Goal: Check status

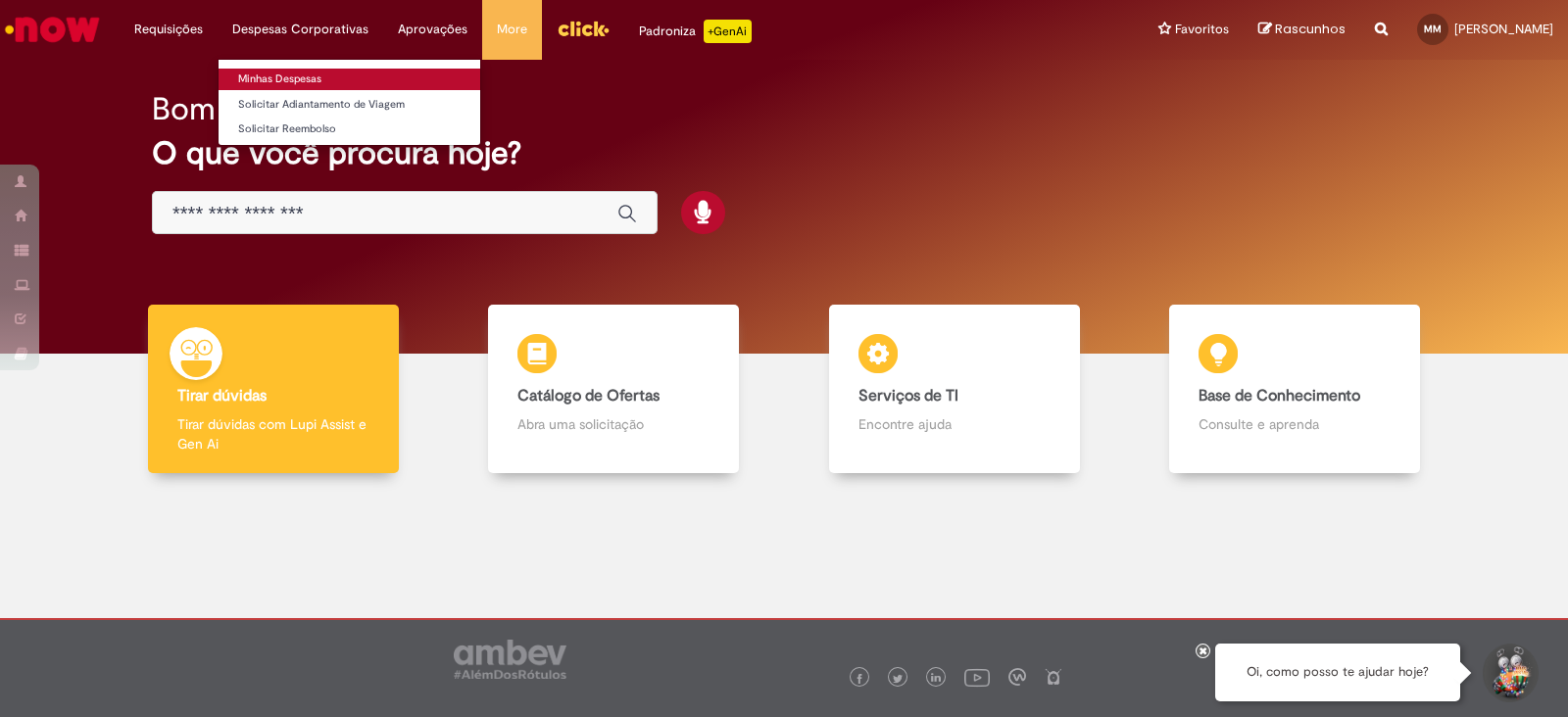
click at [308, 72] on link "Minhas Despesas" at bounding box center [349, 79] width 261 height 22
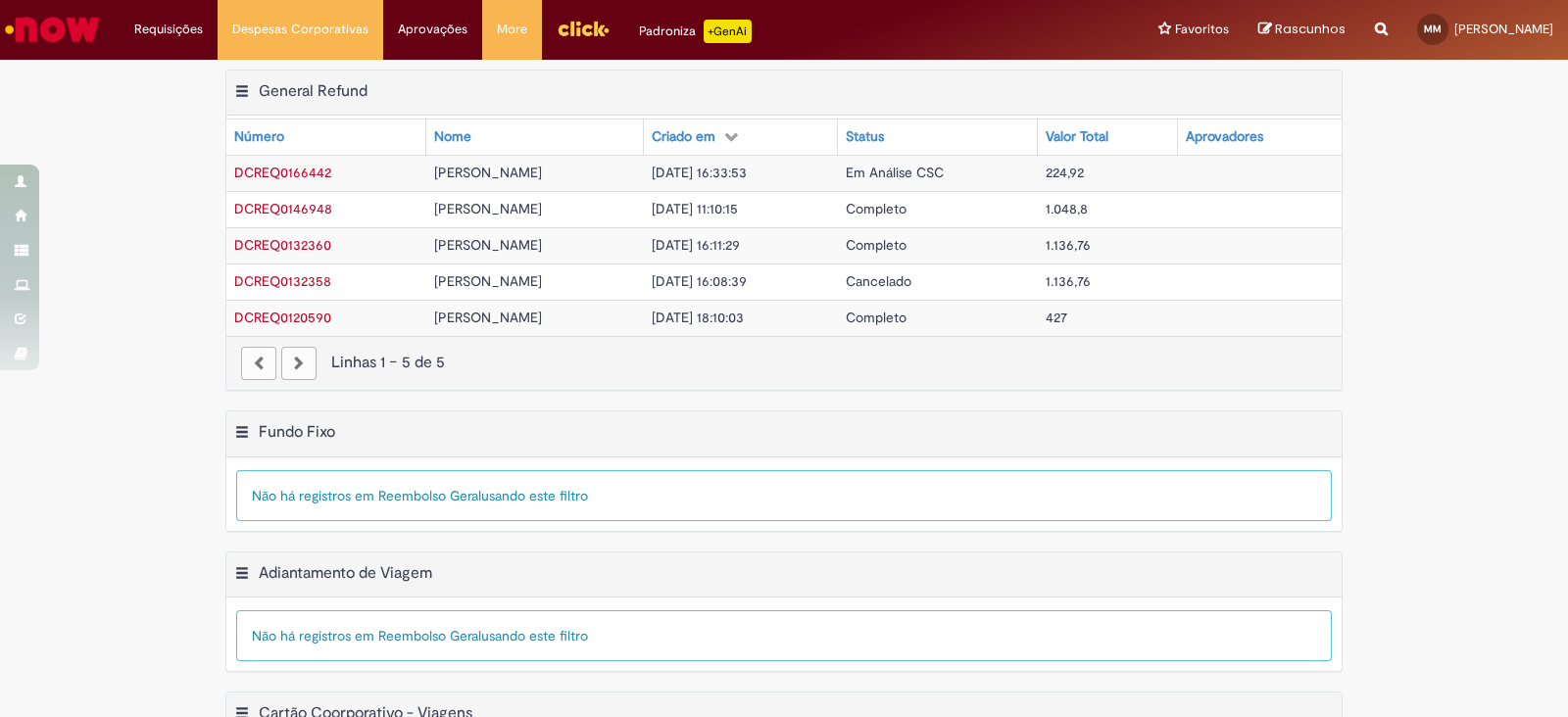
click at [943, 172] on span "Em Análise CSC" at bounding box center [895, 173] width 98 height 18
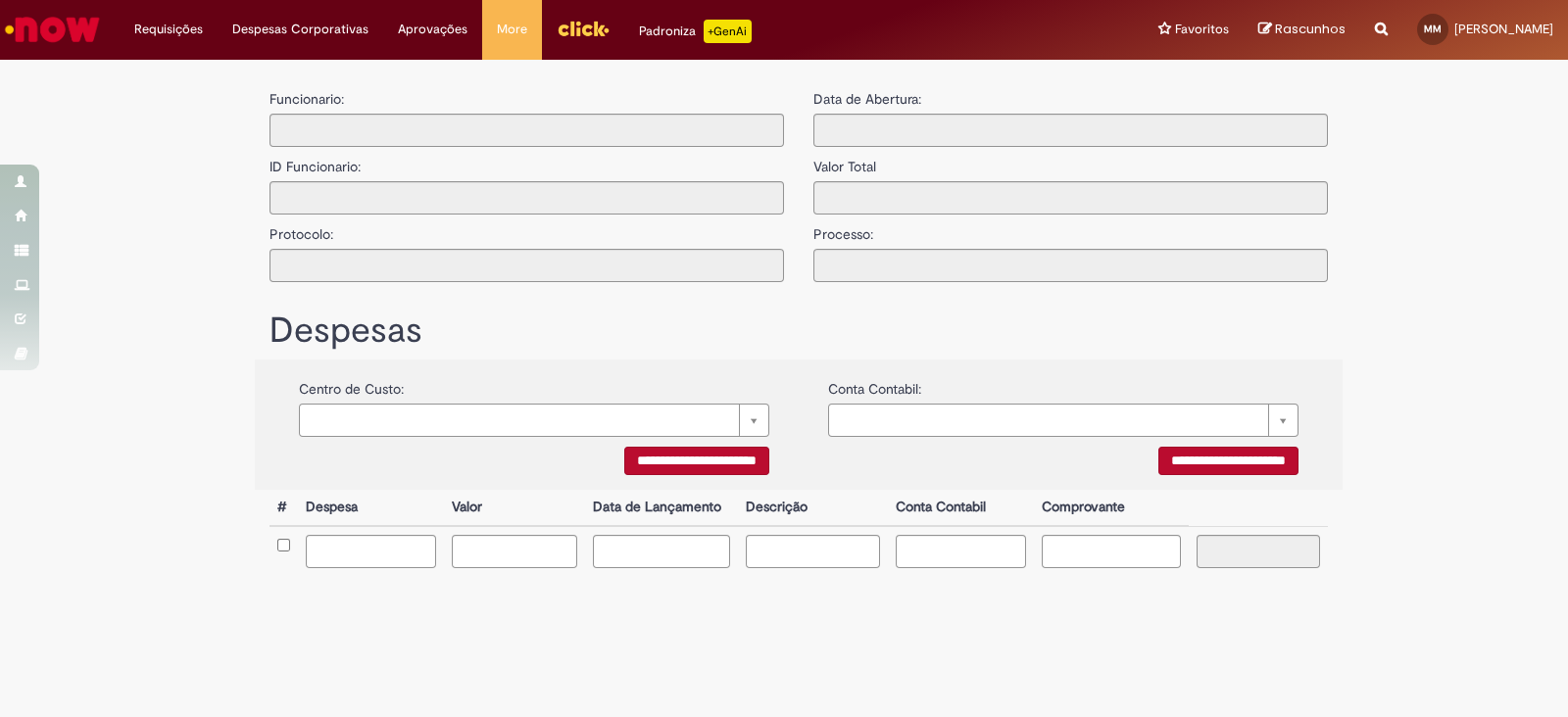
type input "**********"
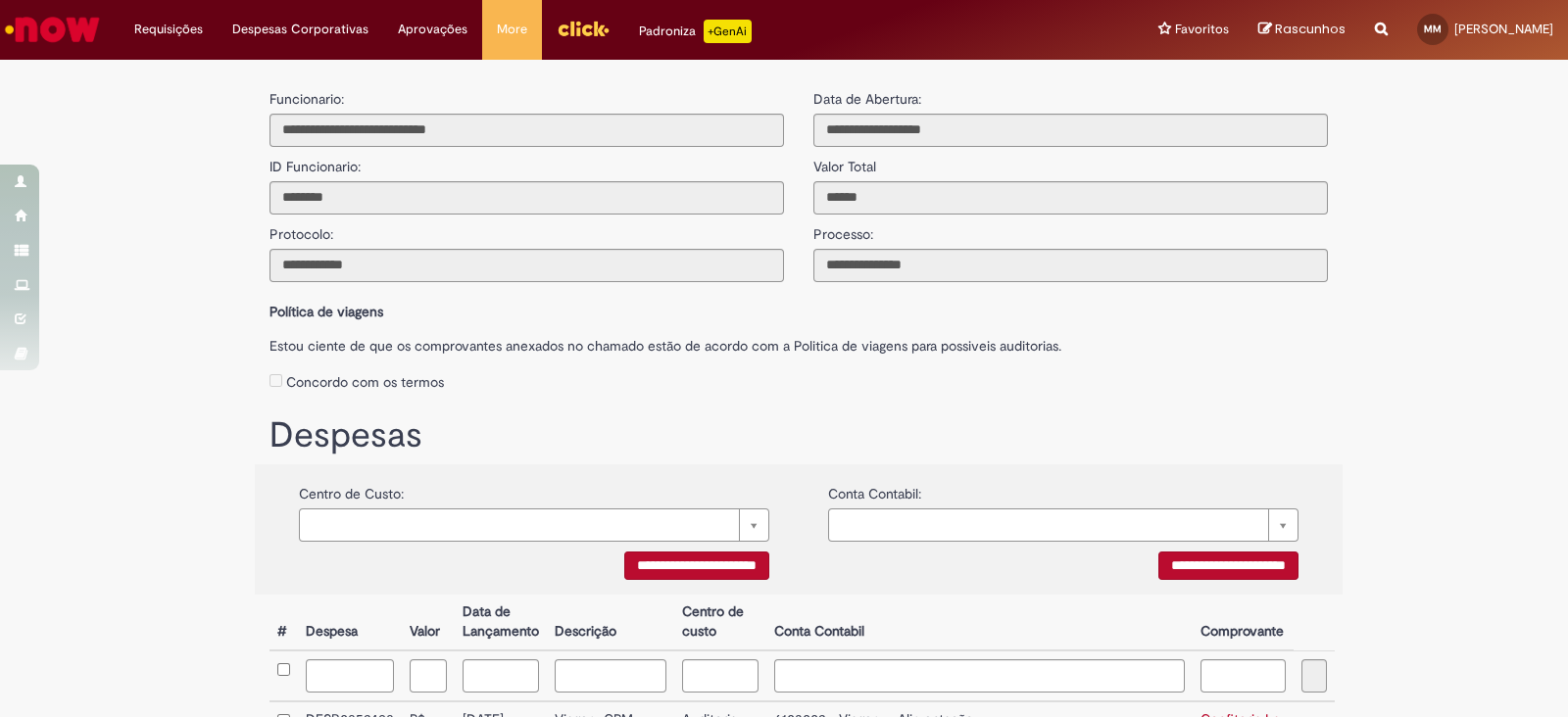
click at [990, 379] on div "Concordo com os termos" at bounding box center [798, 378] width 1059 height 37
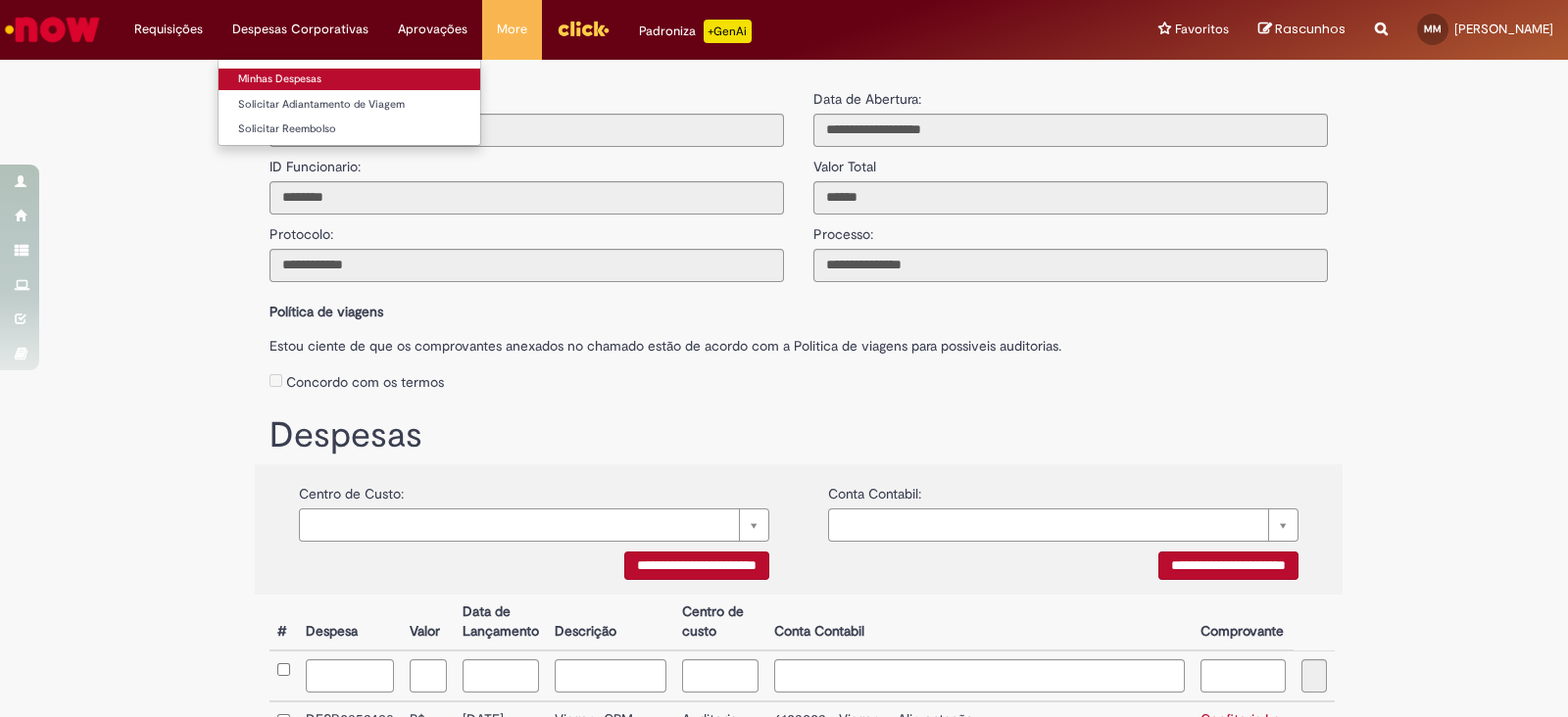
click at [304, 69] on link "Minhas Despesas" at bounding box center [349, 79] width 261 height 22
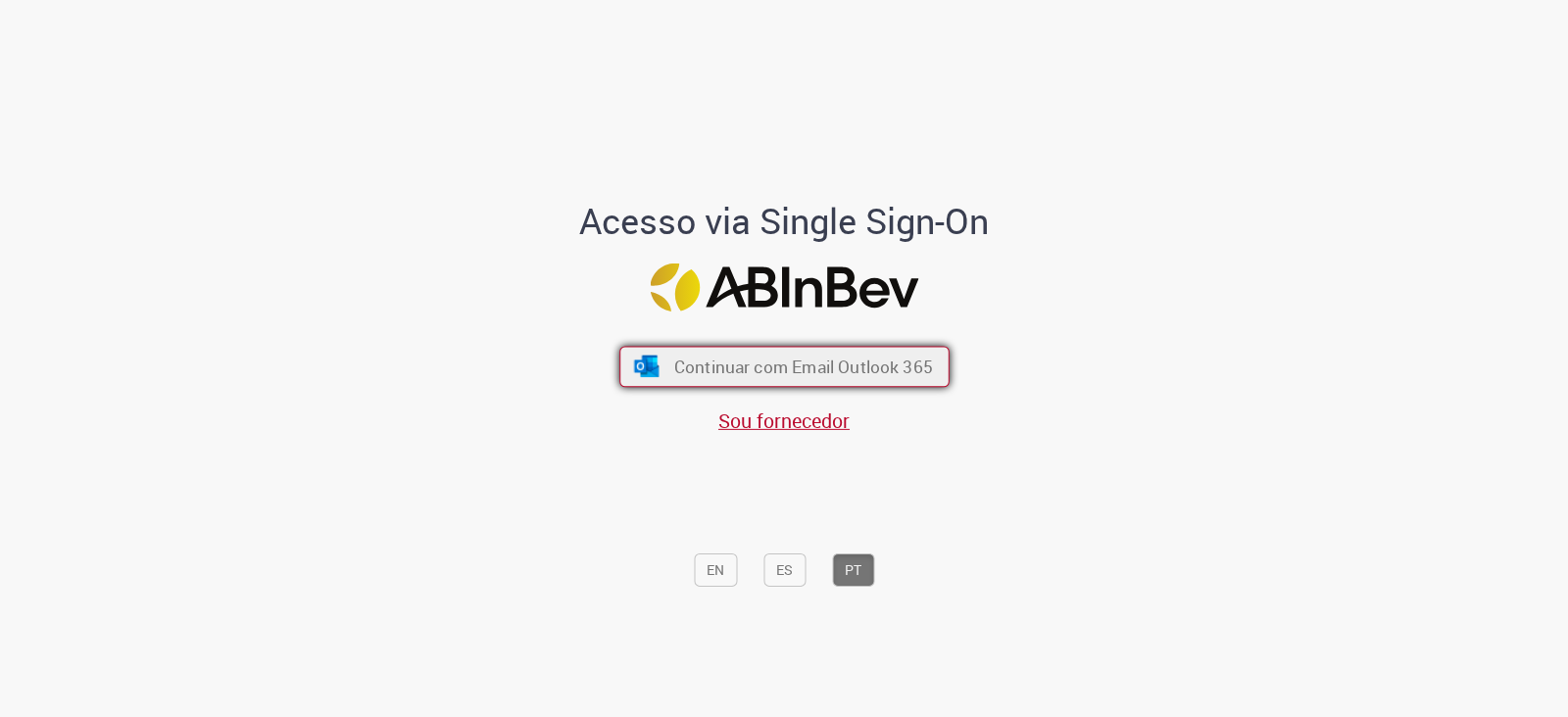
click at [694, 370] on span "Continuar com Email Outlook 365" at bounding box center [802, 366] width 258 height 23
